Goal: Navigation & Orientation: Find specific page/section

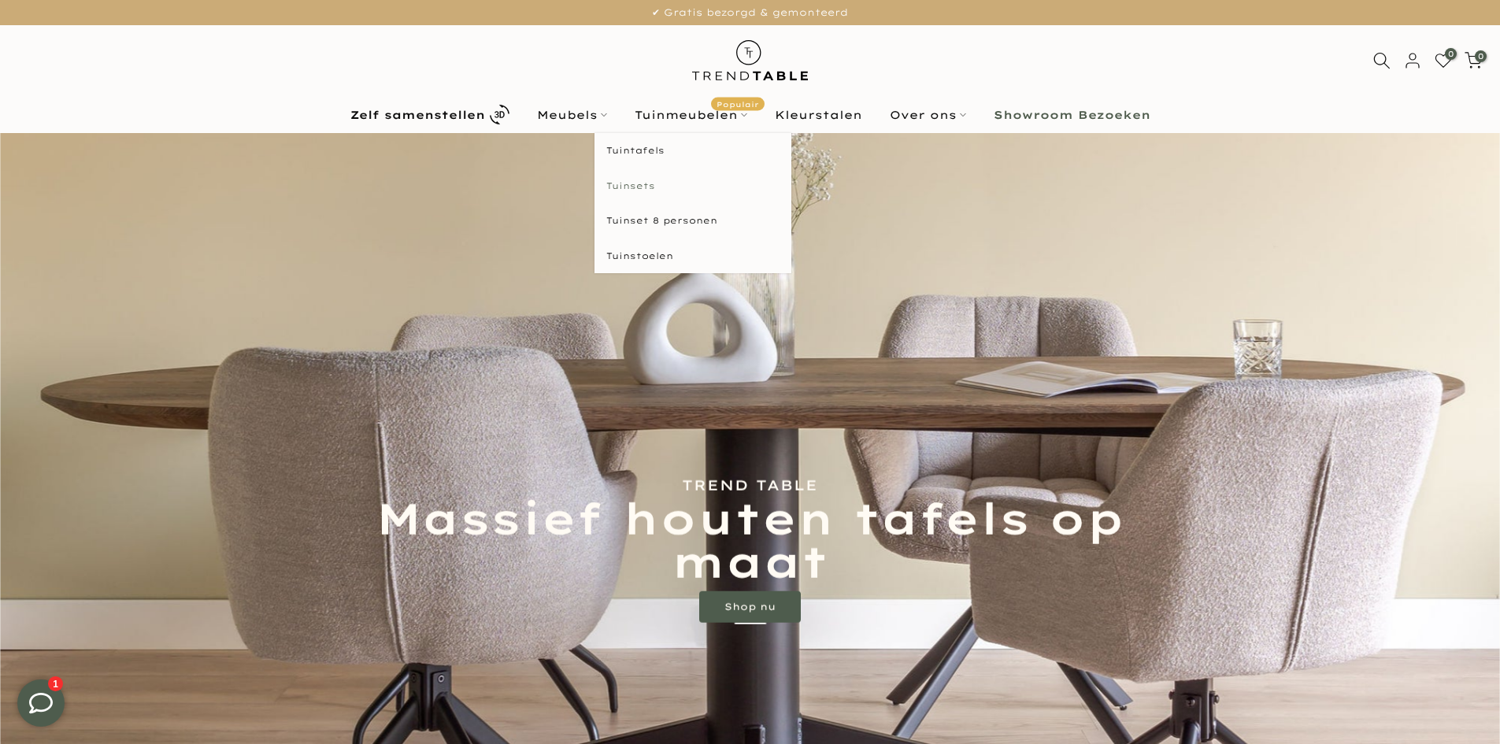
click at [638, 187] on link "Tuinsets" at bounding box center [692, 185] width 197 height 35
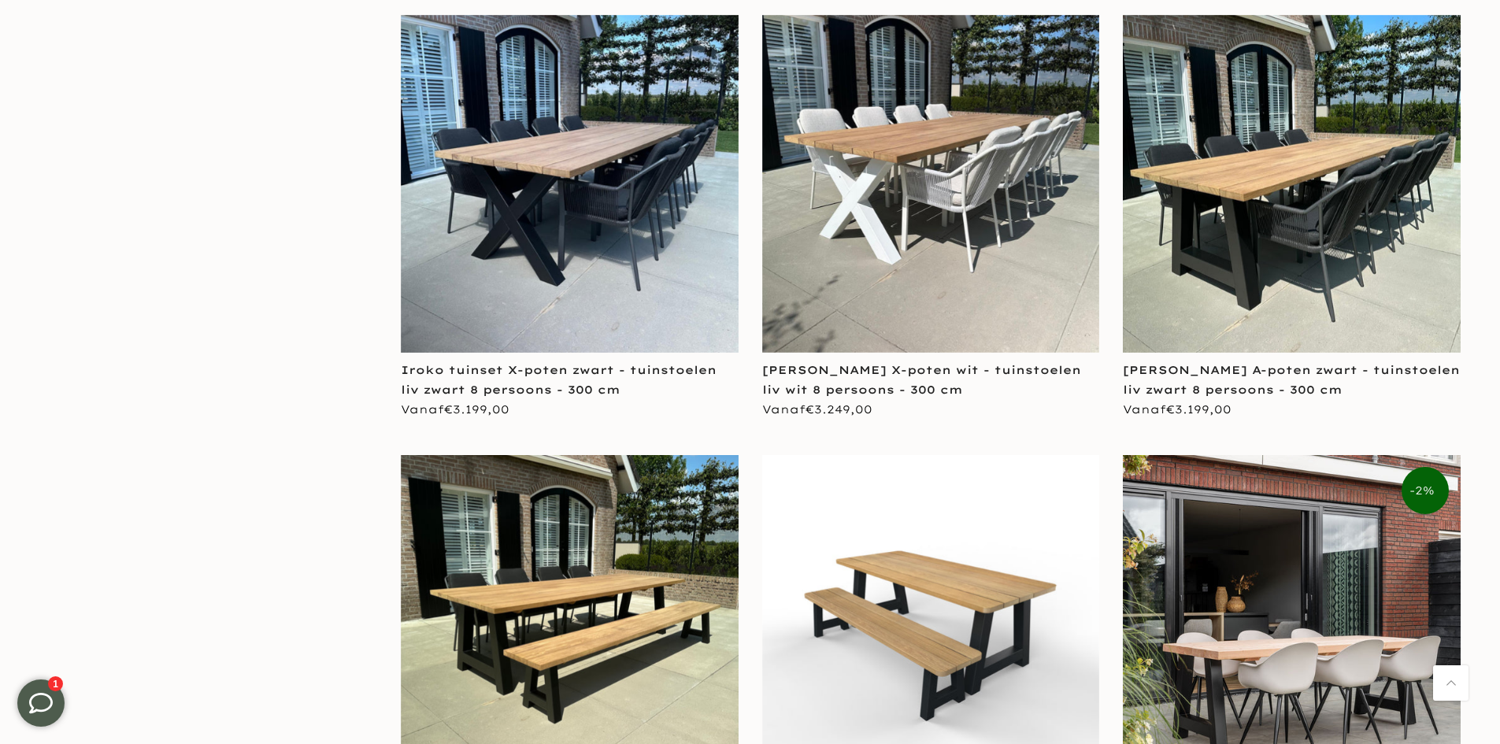
scroll to position [3464, 0]
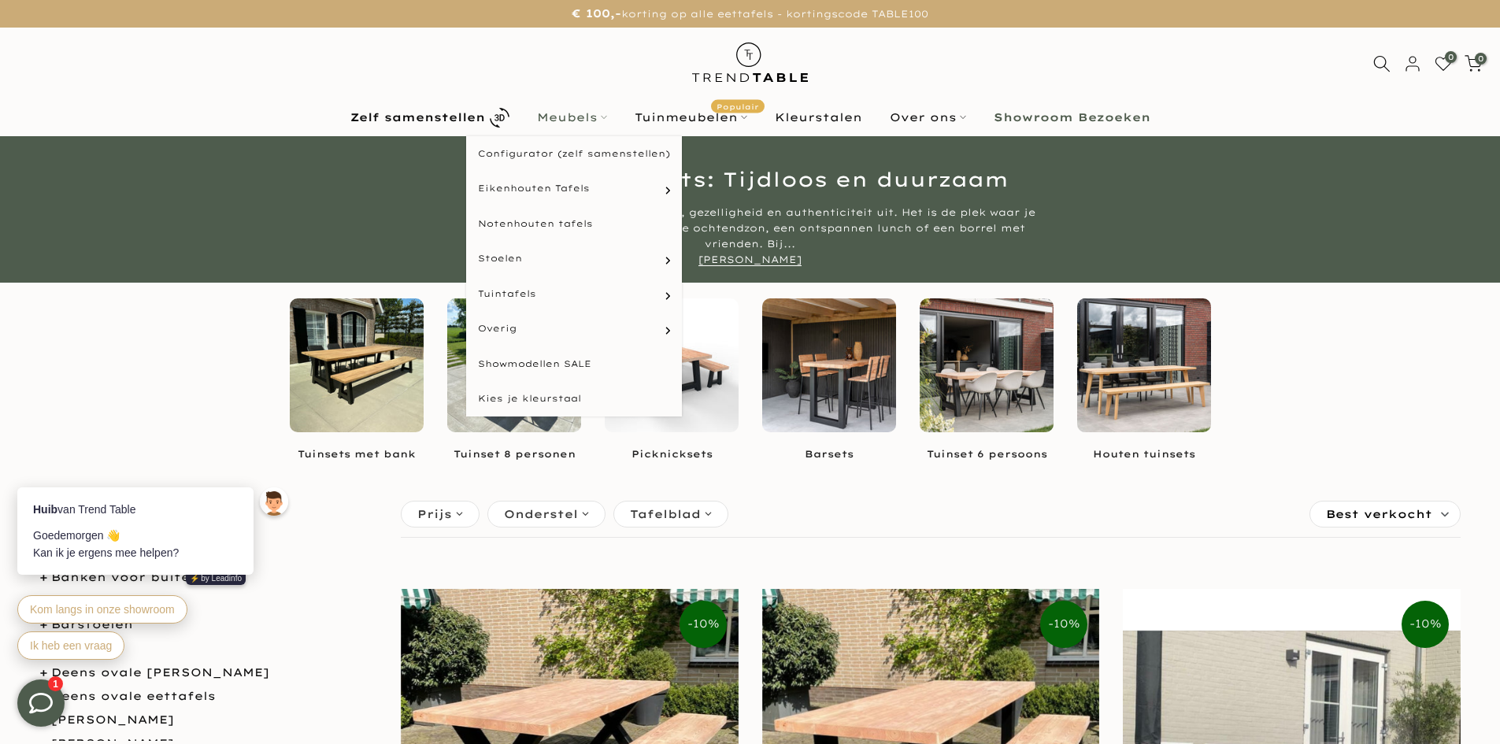
drag, startPoint x: 582, startPoint y: 113, endPoint x: 592, endPoint y: 119, distance: 12.0
click at [582, 113] on link "Meubels" at bounding box center [572, 117] width 98 height 19
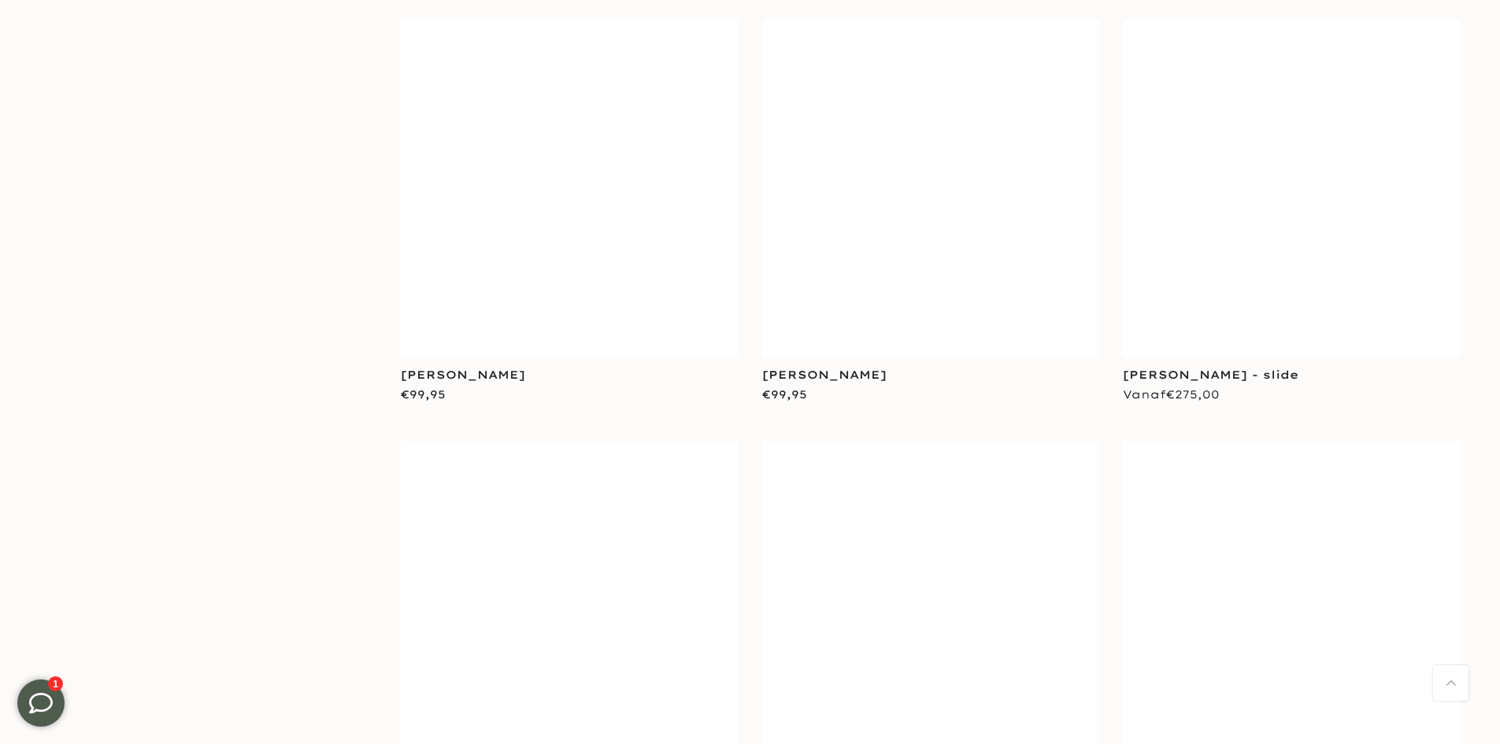
scroll to position [3070, 0]
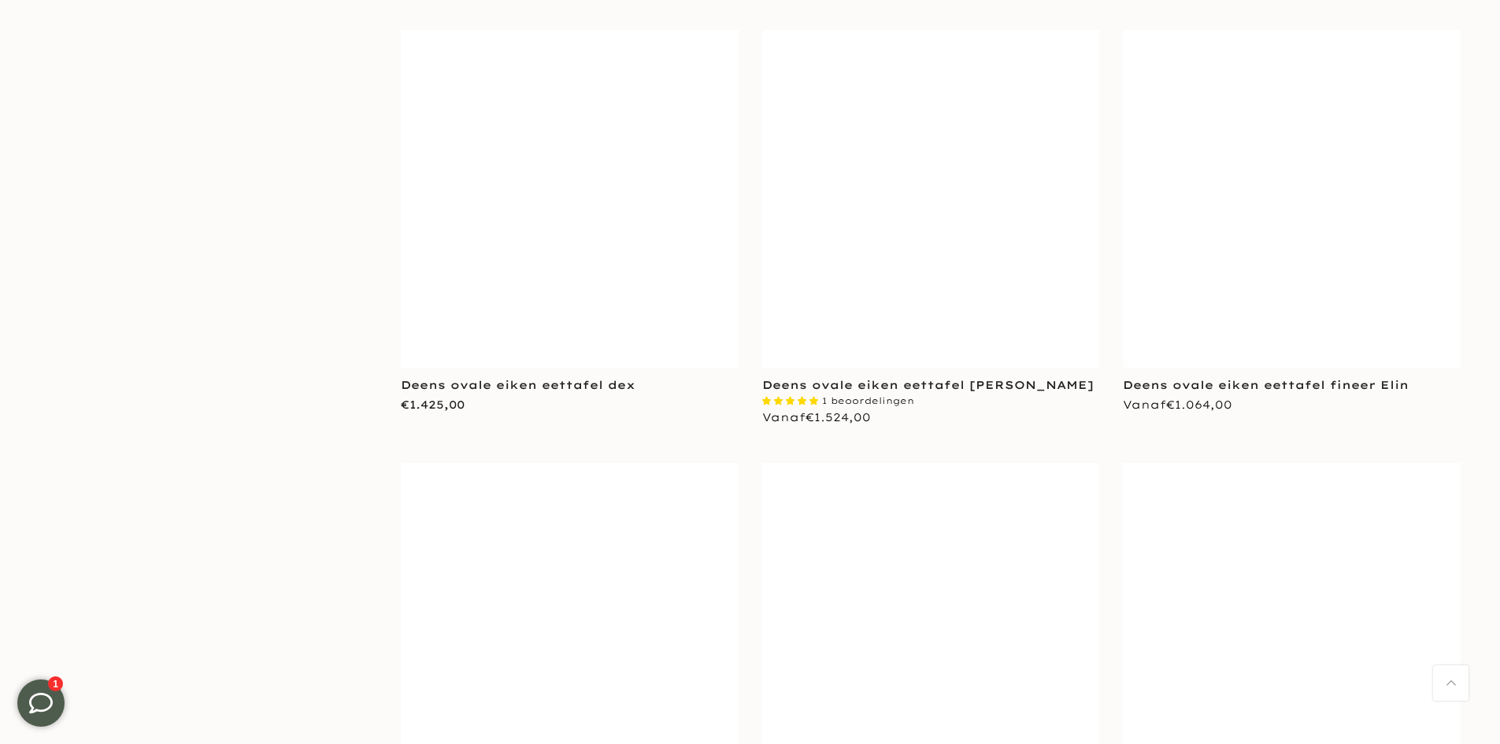
scroll to position [4959, 0]
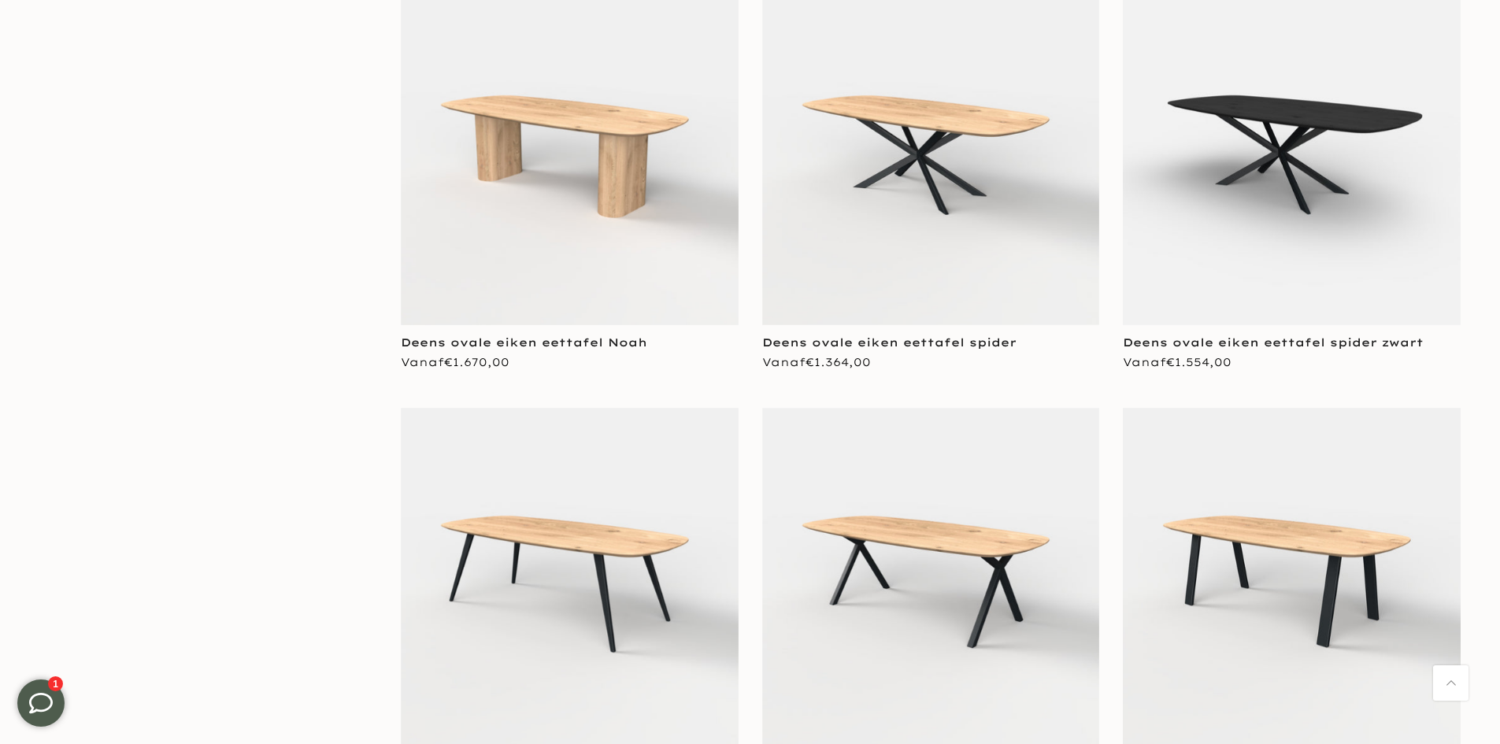
scroll to position [7556, 0]
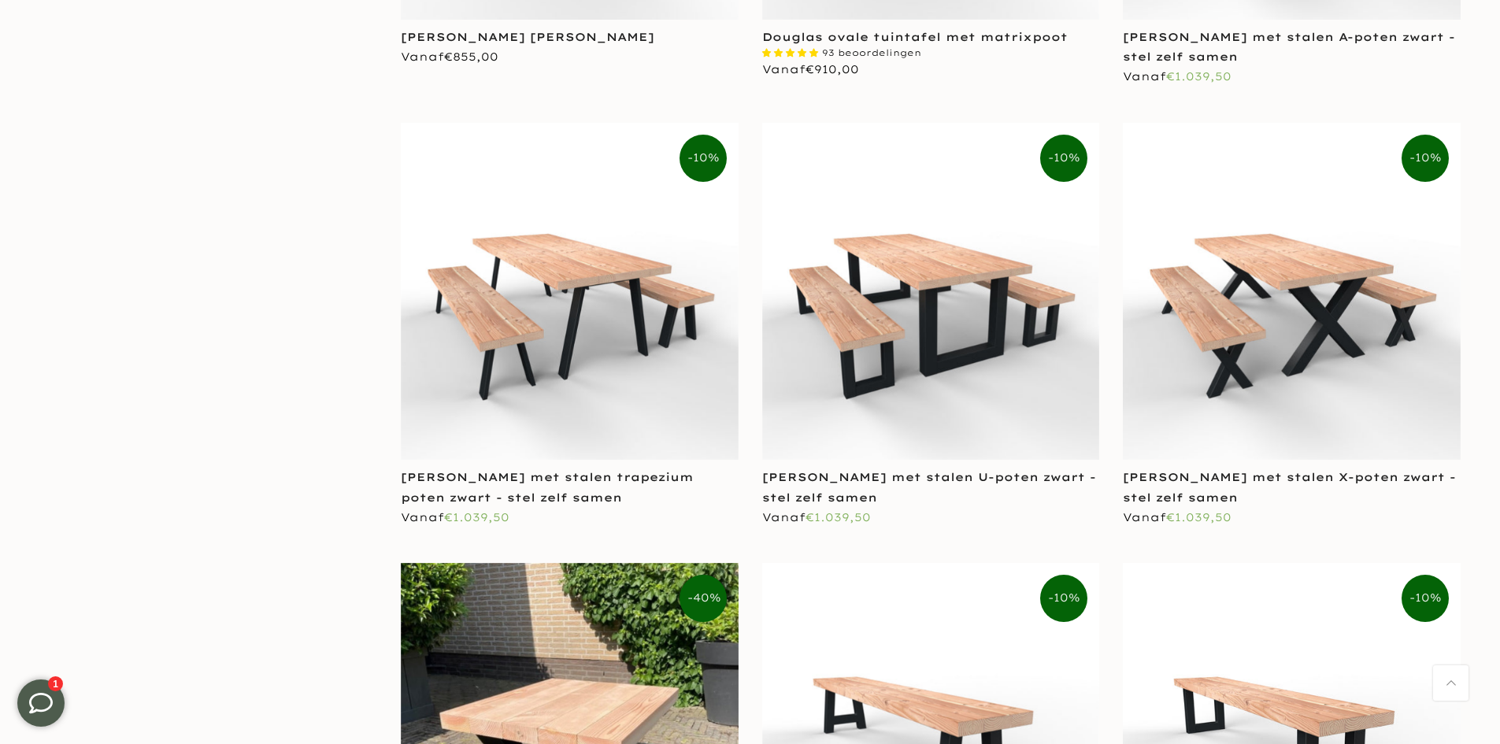
scroll to position [13462, 0]
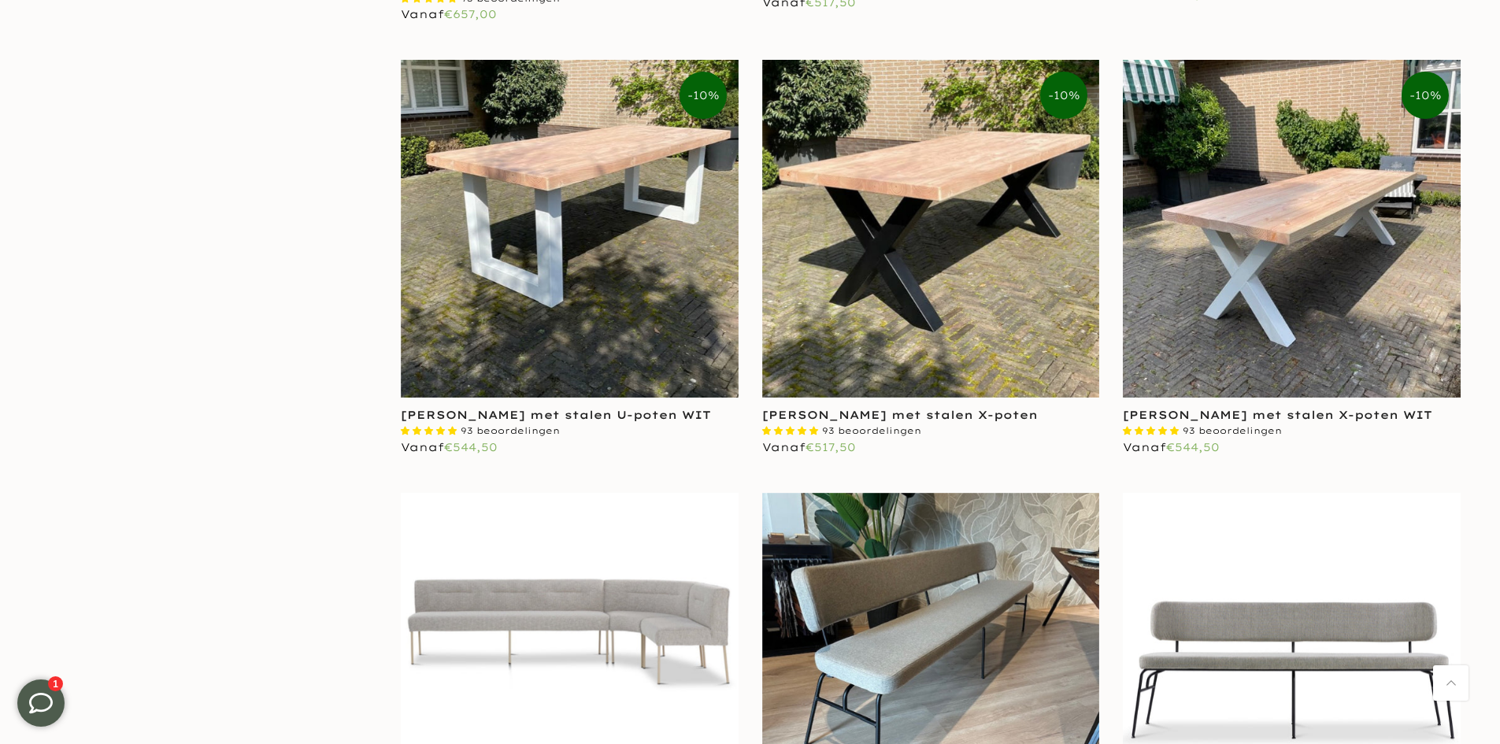
scroll to position [16768, 0]
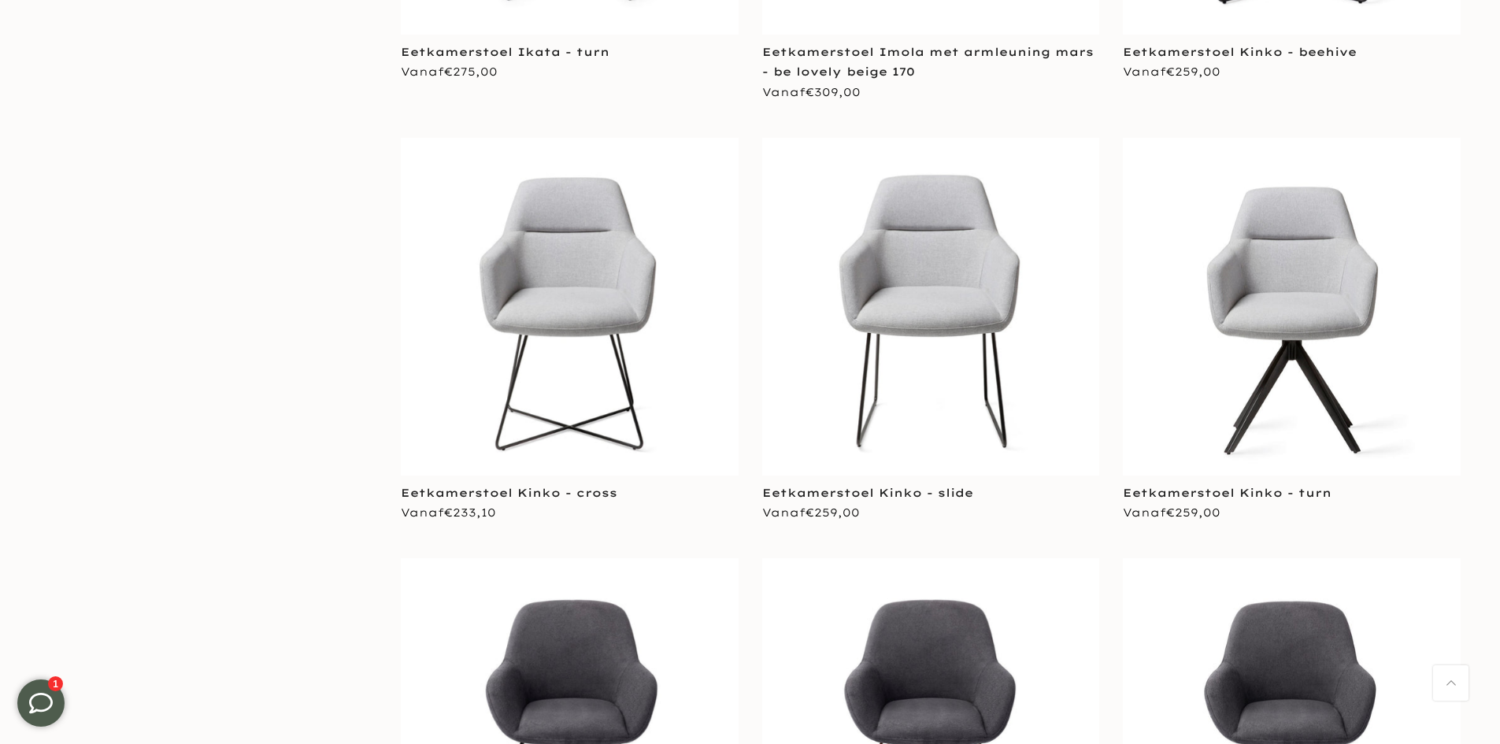
scroll to position [20543, 0]
